Goal: Task Accomplishment & Management: Use online tool/utility

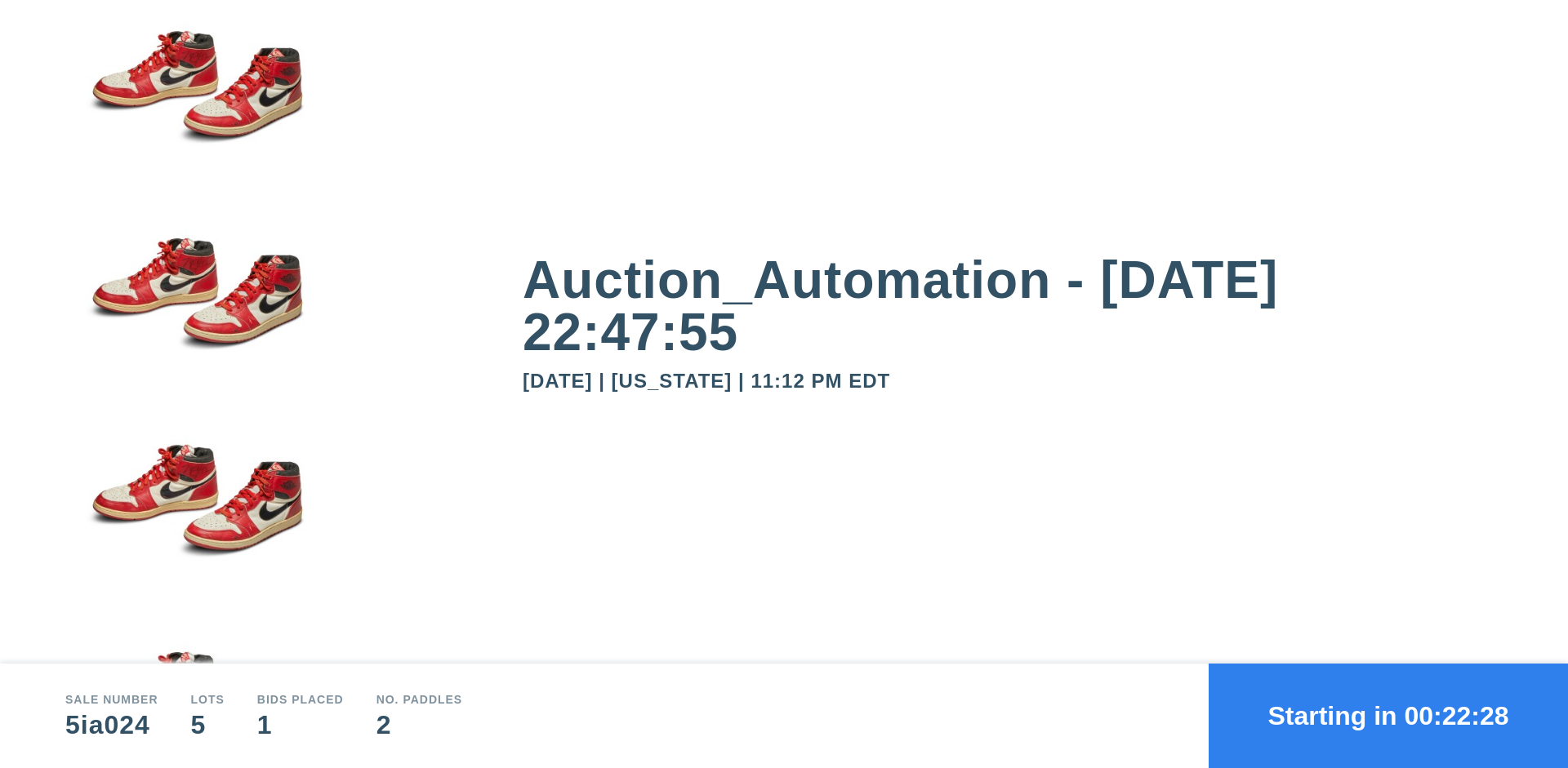
click at [1388, 716] on button "Starting in 00:22:28" at bounding box center [1388, 716] width 359 height 105
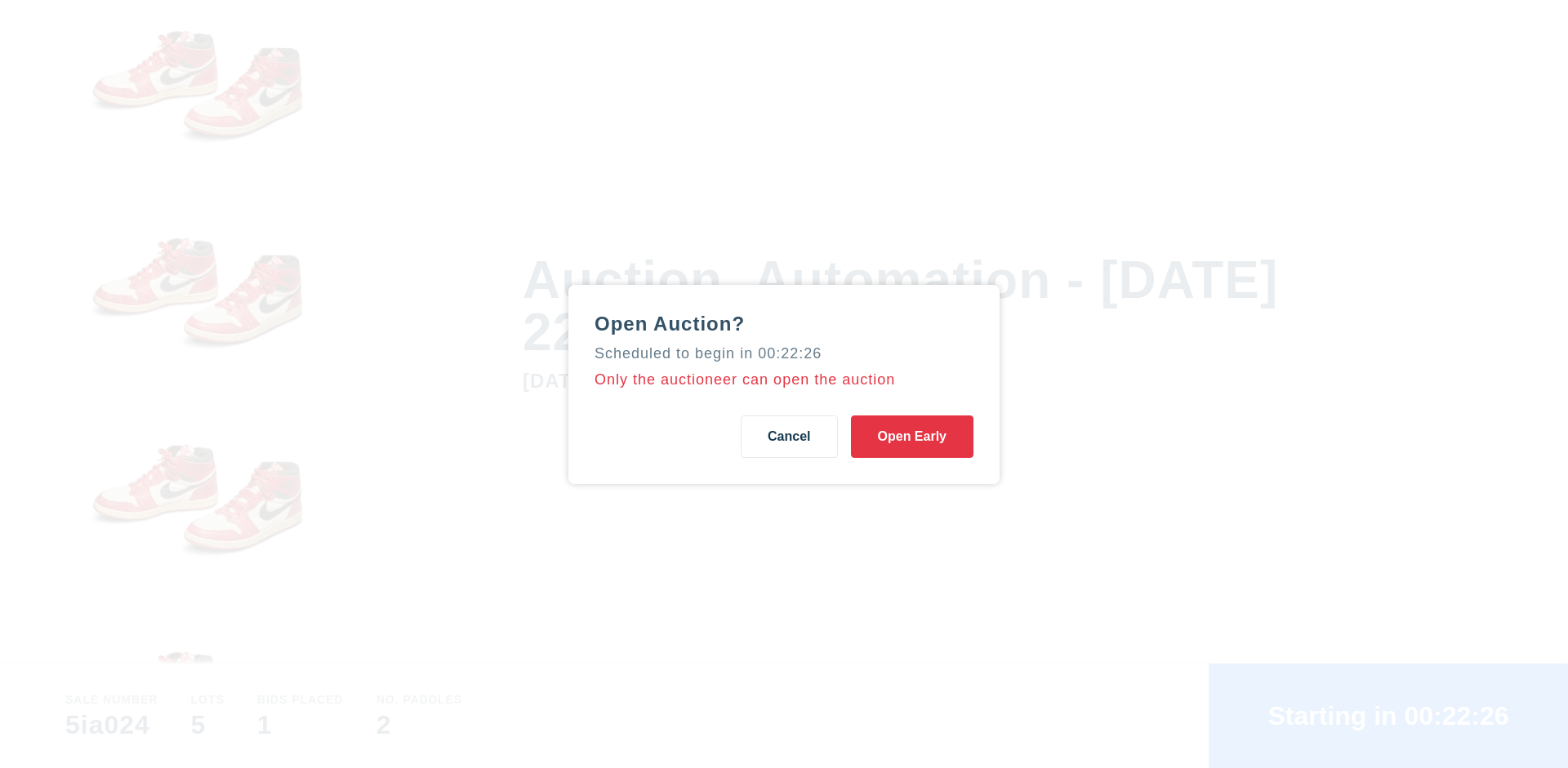
click at [912, 436] on button "Open Early" at bounding box center [912, 436] width 123 height 42
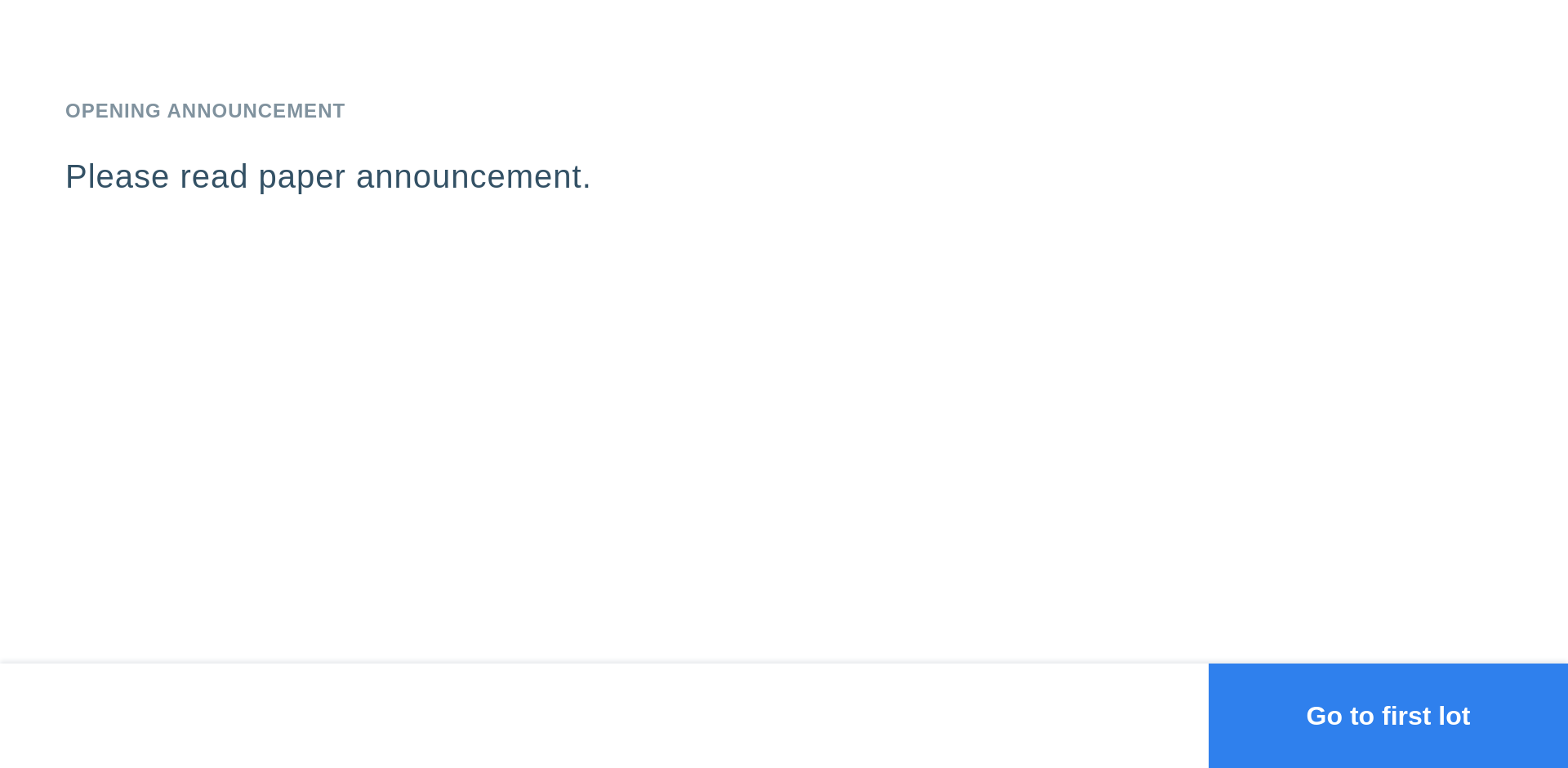
click at [1388, 716] on button "Go to first lot" at bounding box center [1388, 716] width 359 height 105
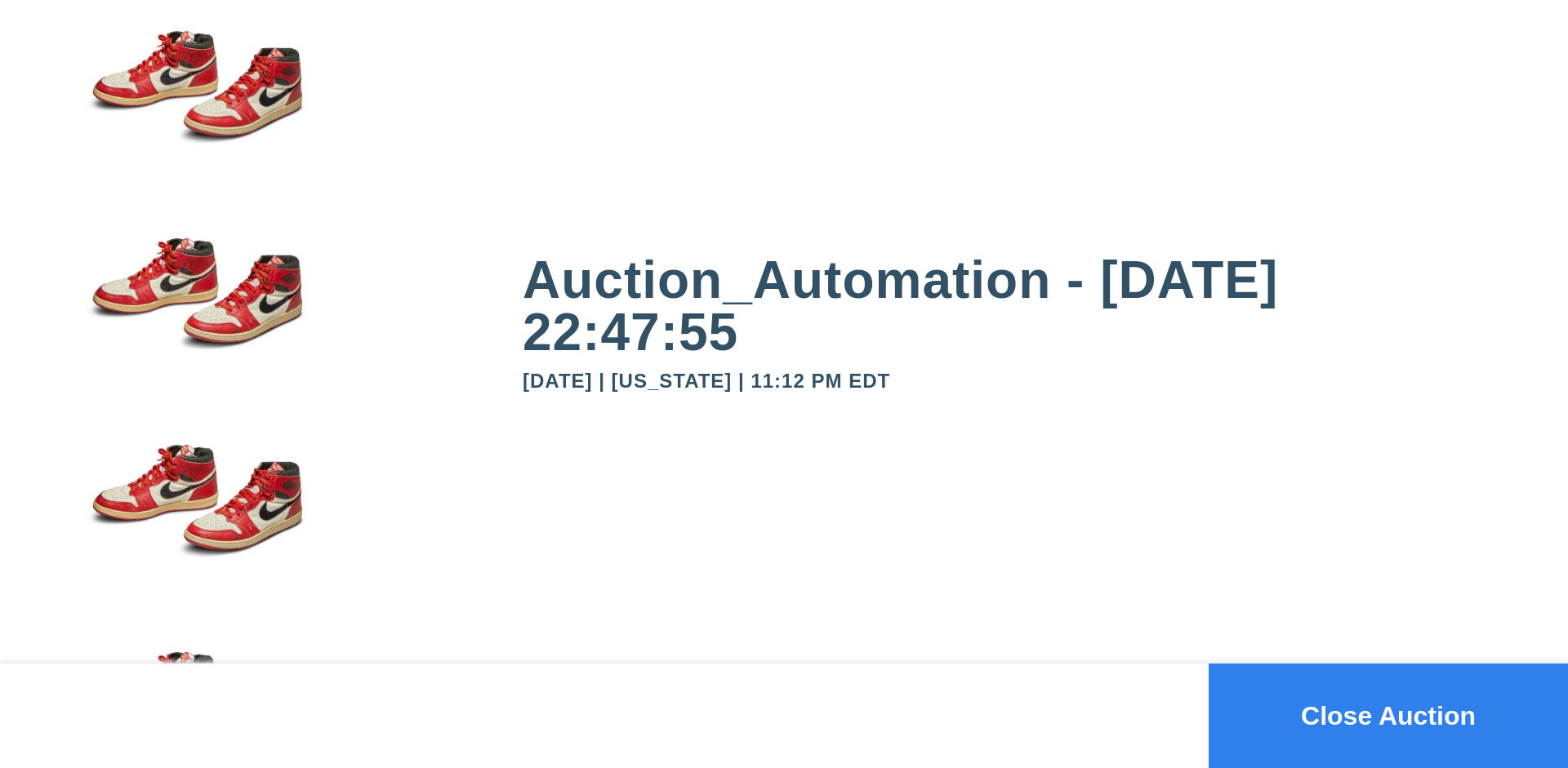
click at [1388, 716] on button "Close Auction" at bounding box center [1388, 716] width 359 height 105
